Goal: Transaction & Acquisition: Book appointment/travel/reservation

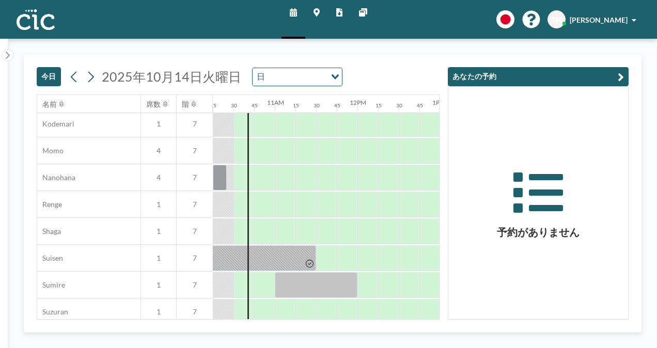
scroll to position [486, 847]
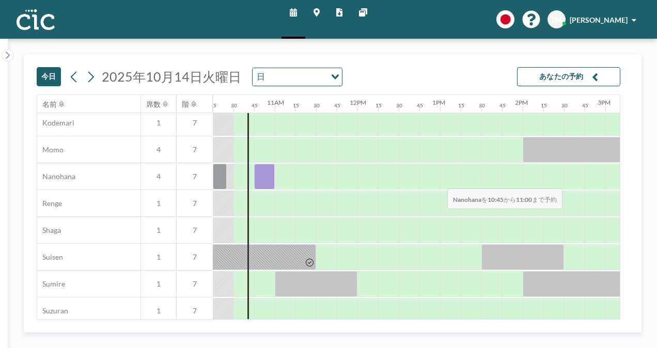
click at [258, 181] on div at bounding box center [264, 177] width 21 height 26
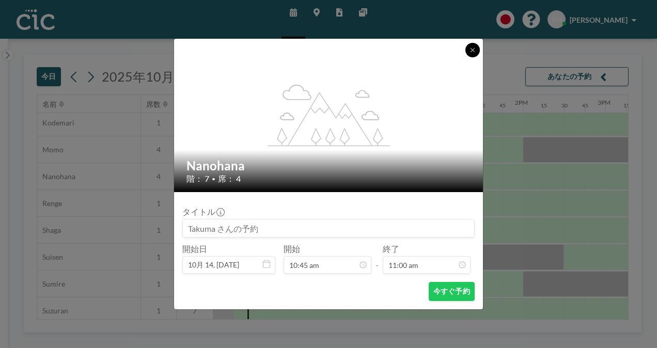
click at [479, 49] on button at bounding box center [472, 50] width 14 height 14
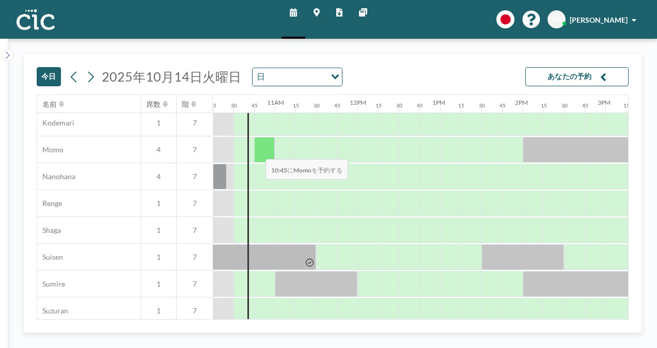
click at [257, 151] on div at bounding box center [264, 150] width 21 height 26
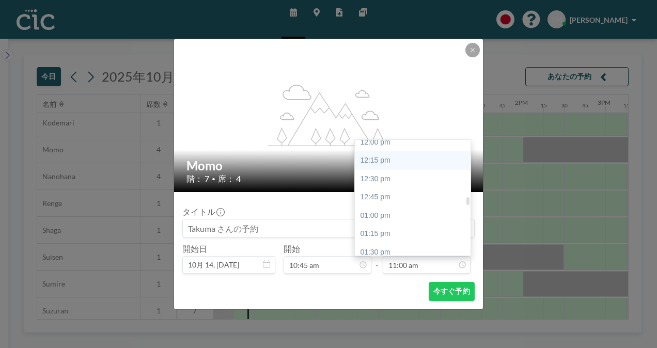
scroll to position [890, 0]
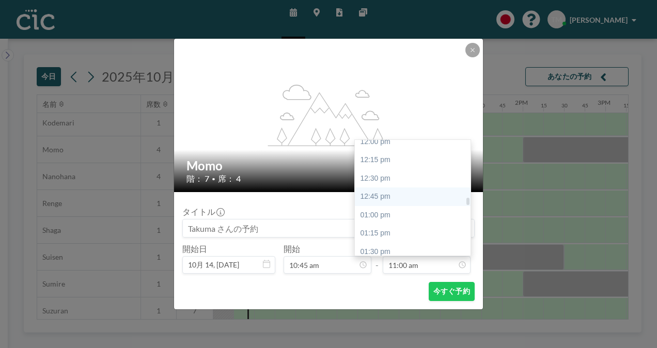
click at [389, 200] on div "12:45 pm" at bounding box center [415, 196] width 121 height 19
type input "12:45 pm"
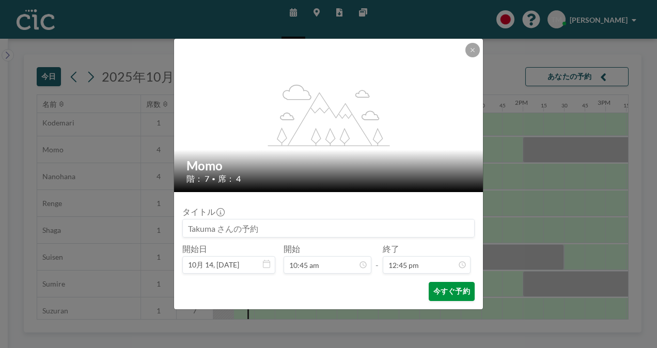
scroll to position [937, 0]
click at [459, 292] on button "今すぐ予約" at bounding box center [452, 291] width 46 height 19
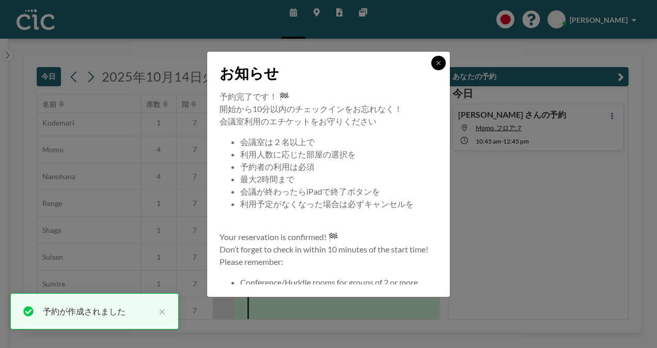
click at [440, 61] on icon at bounding box center [438, 63] width 6 height 6
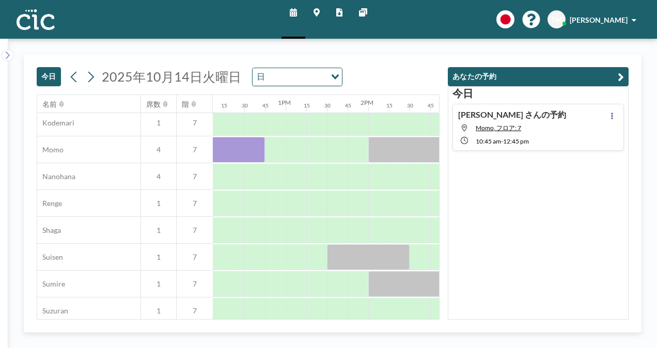
scroll to position [486, 1001]
click at [272, 151] on div at bounding box center [275, 150] width 21 height 26
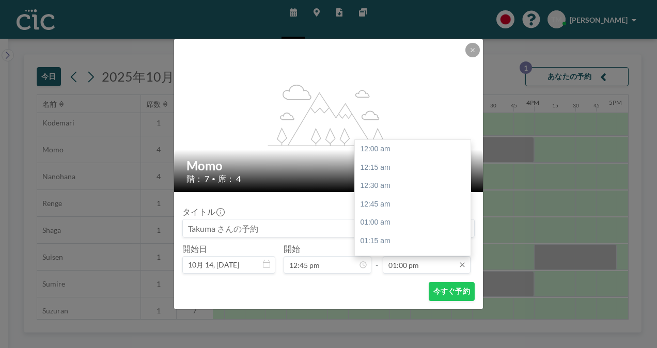
scroll to position [956, 0]
click at [395, 203] on div "01:45 pm" at bounding box center [415, 204] width 121 height 19
type input "01:45 pm"
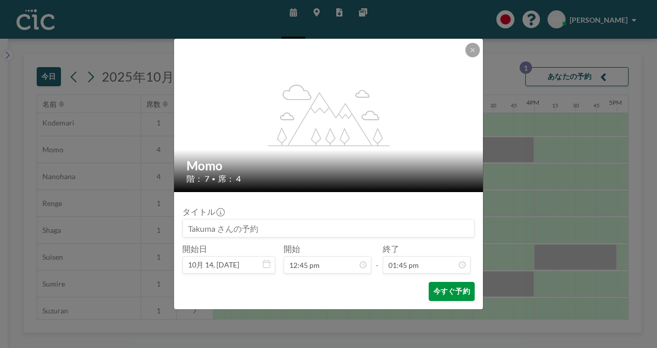
scroll to position [1011, 0]
click at [444, 293] on button "今すぐ予約" at bounding box center [452, 291] width 46 height 19
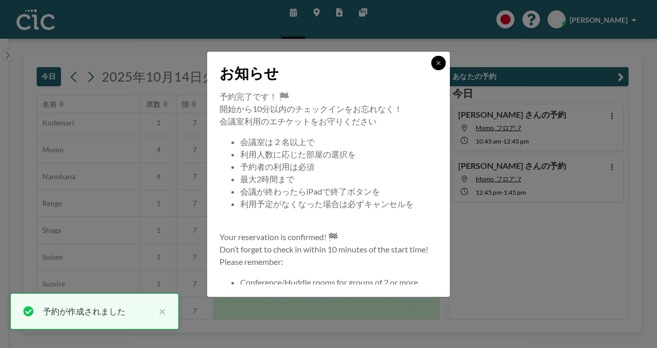
click at [441, 59] on button at bounding box center [438, 63] width 14 height 14
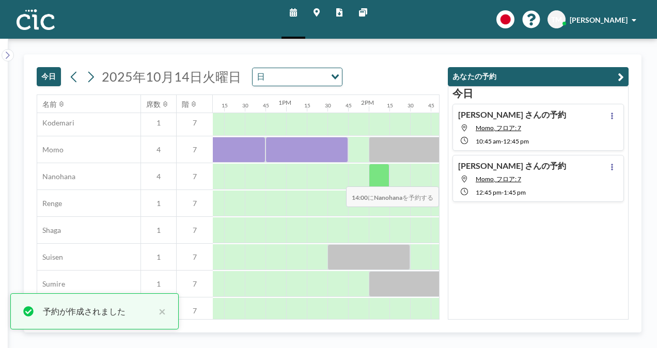
click at [376, 179] on div at bounding box center [379, 177] width 21 height 26
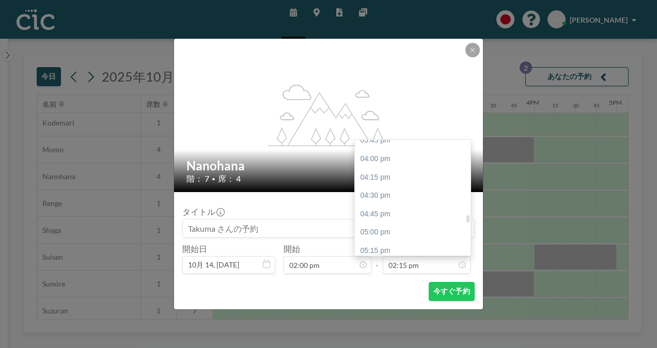
scroll to position [1167, 0]
click at [382, 159] on div "04:00 pm" at bounding box center [415, 158] width 121 height 19
type input "04:00 pm"
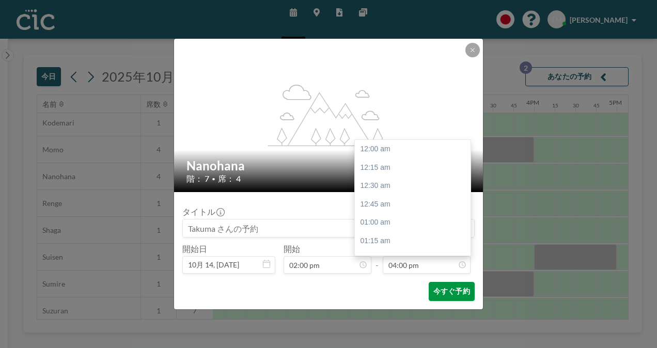
scroll to position [1177, 0]
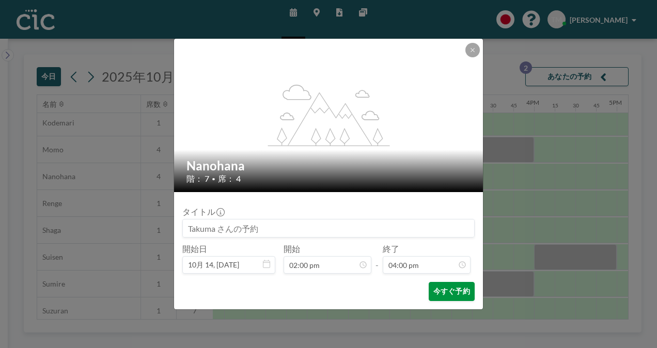
click at [441, 288] on button "今すぐ予約" at bounding box center [452, 291] width 46 height 19
